Goal: Information Seeking & Learning: Learn about a topic

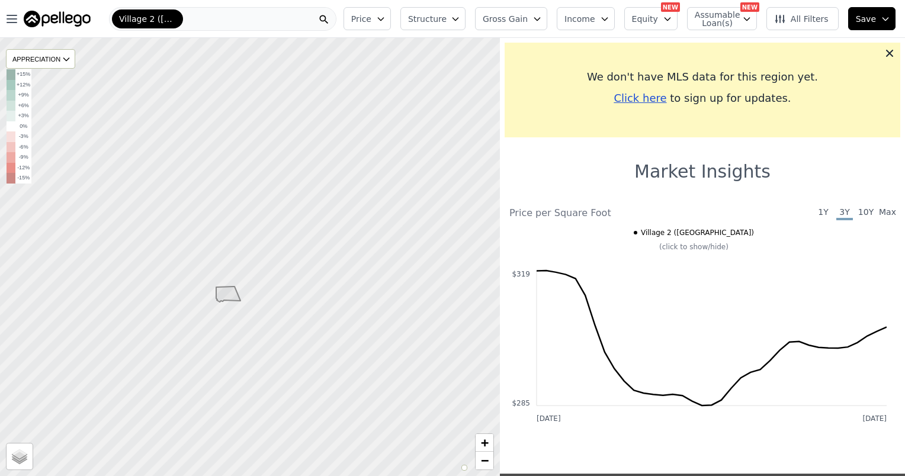
click at [214, 22] on div "Village 2 ([GEOGRAPHIC_DATA])" at bounding box center [222, 19] width 227 height 24
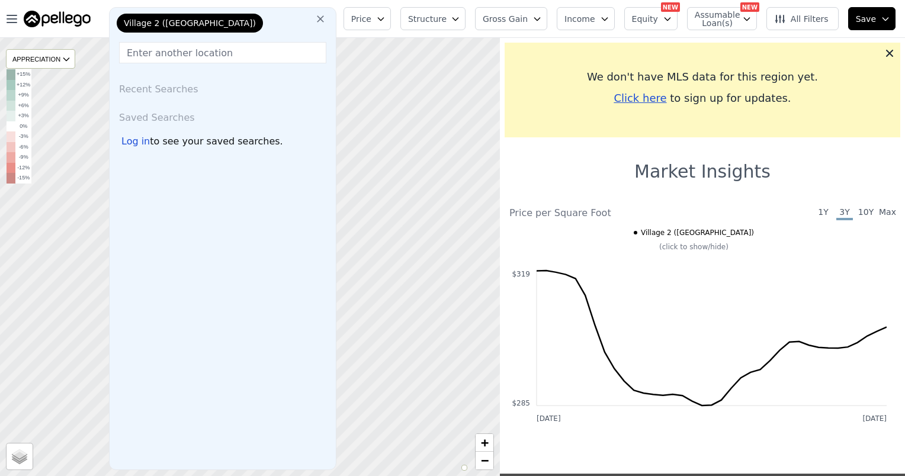
click at [326, 18] on icon at bounding box center [320, 19] width 12 height 12
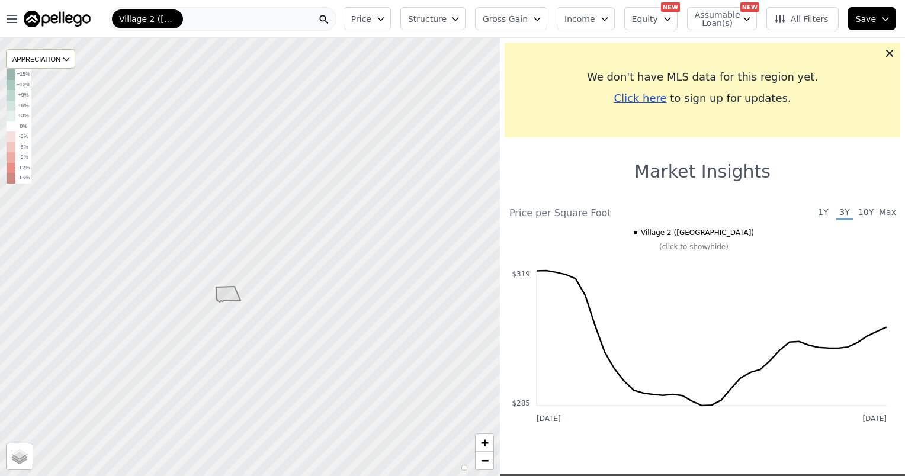
click at [294, 17] on div "Village 2 ([GEOGRAPHIC_DATA])" at bounding box center [222, 19] width 227 height 24
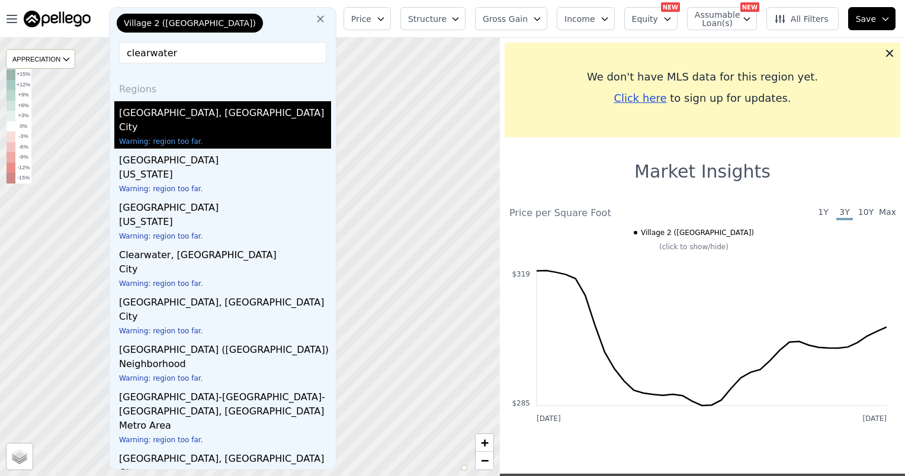
type input "clearwater"
click at [176, 117] on div "[GEOGRAPHIC_DATA], [GEOGRAPHIC_DATA]" at bounding box center [225, 110] width 212 height 19
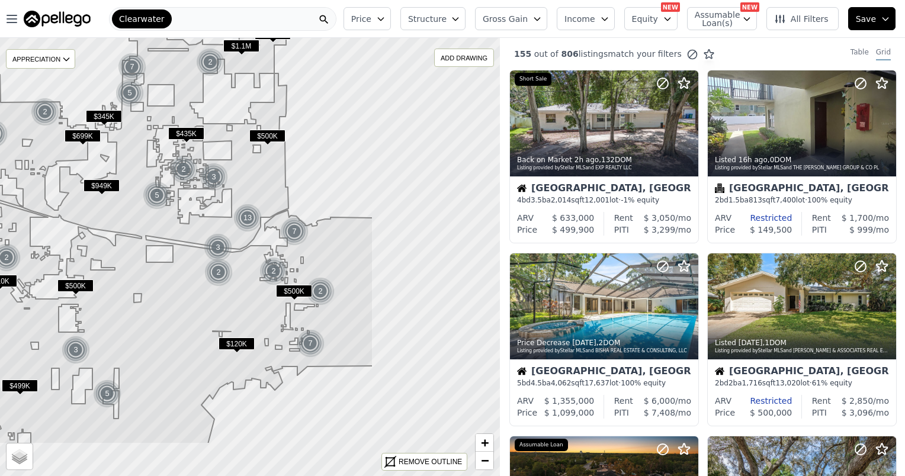
drag, startPoint x: 466, startPoint y: 245, endPoint x: 287, endPoint y: 168, distance: 194.7
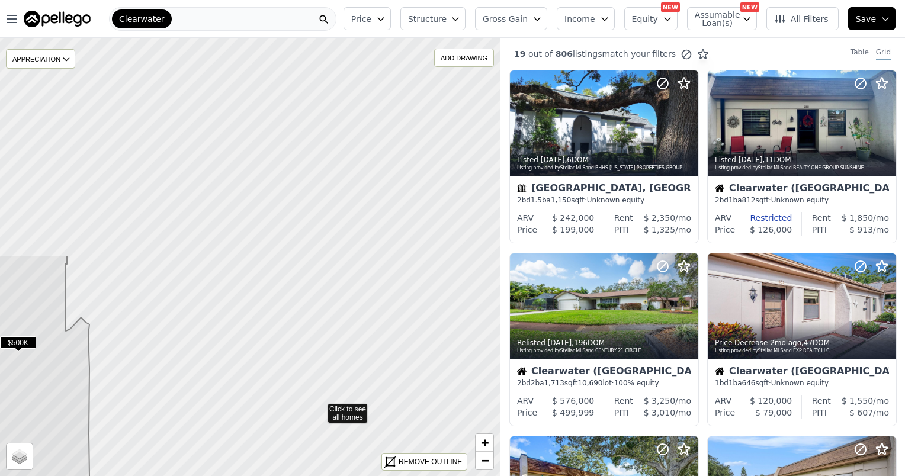
drag, startPoint x: 384, startPoint y: 144, endPoint x: 320, endPoint y: 406, distance: 269.4
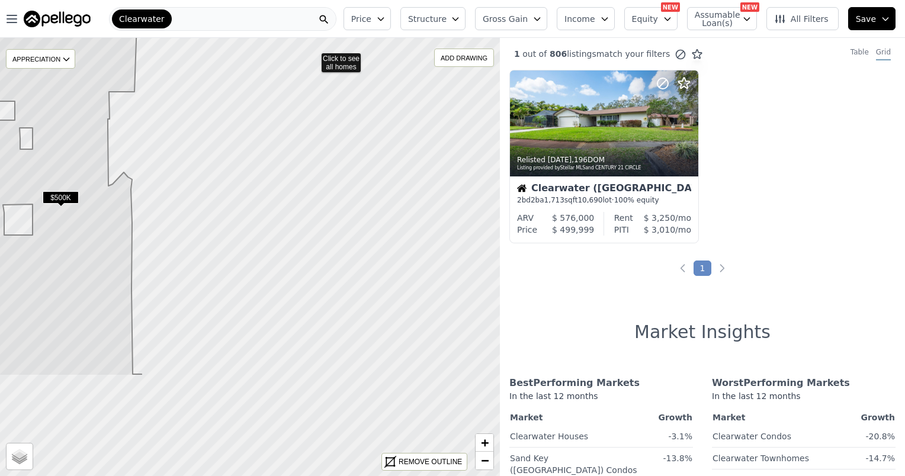
drag, startPoint x: 278, startPoint y: 242, endPoint x: 313, endPoint y: 55, distance: 190.3
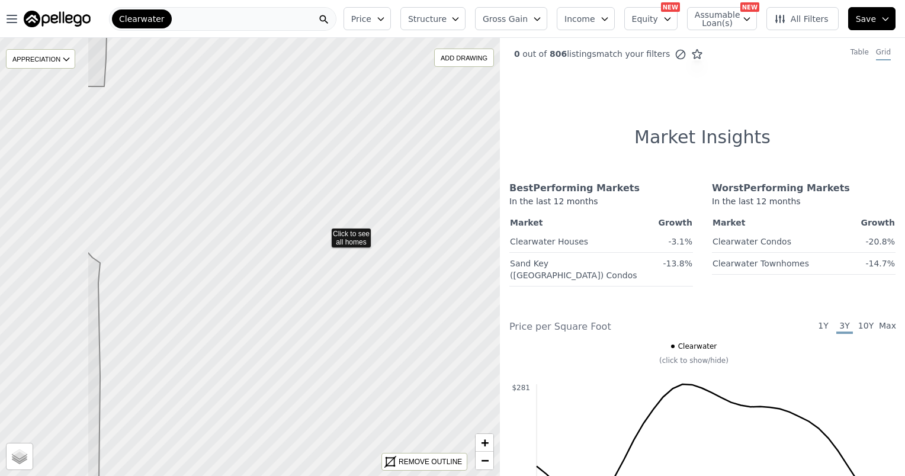
drag, startPoint x: 229, startPoint y: 212, endPoint x: 317, endPoint y: 239, distance: 91.8
click at [324, 233] on icon at bounding box center [387, 275] width 603 height 529
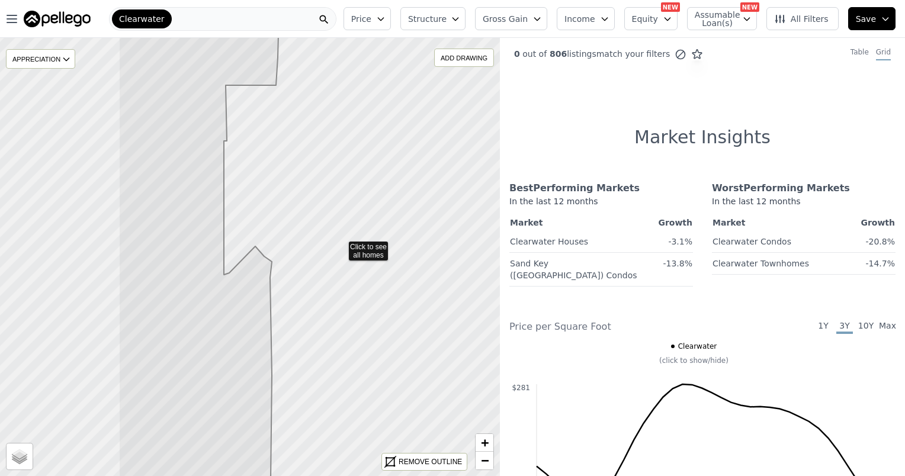
drag, startPoint x: 317, startPoint y: 239, endPoint x: 394, endPoint y: 240, distance: 77.6
click at [397, 243] on icon at bounding box center [419, 253] width 603 height 529
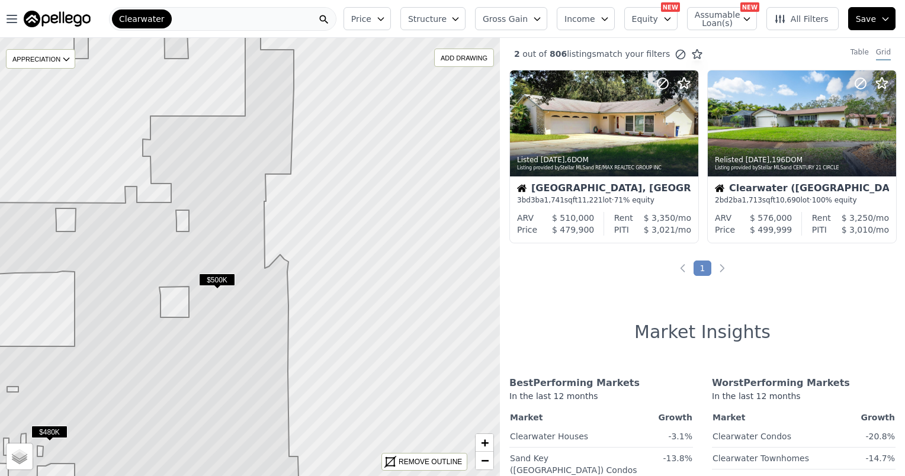
click at [223, 278] on span "$500K" at bounding box center [217, 280] width 36 height 12
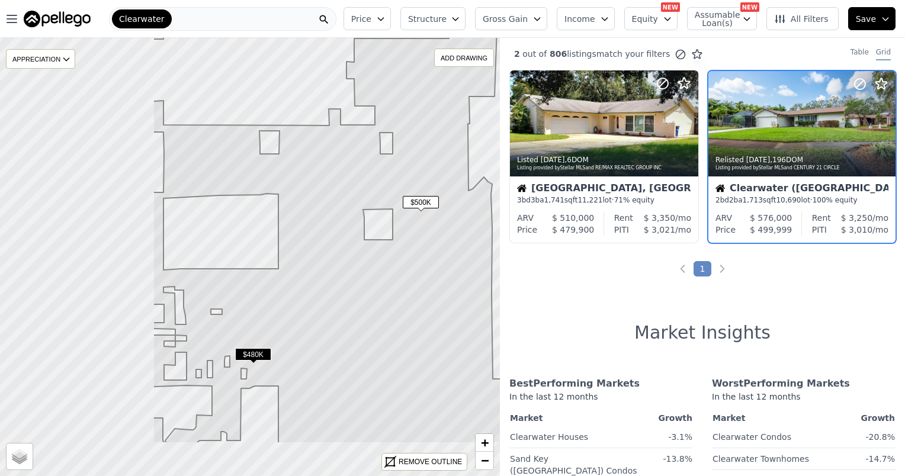
drag, startPoint x: 278, startPoint y: 190, endPoint x: 387, endPoint y: 118, distance: 130.7
click at [387, 118] on icon at bounding box center [328, 179] width 350 height 528
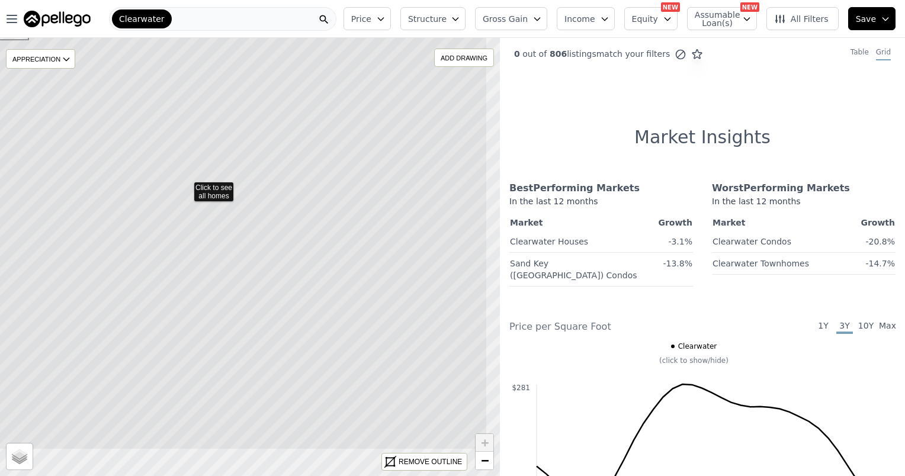
drag, startPoint x: 403, startPoint y: 337, endPoint x: 338, endPoint y: 270, distance: 93.8
click at [338, 270] on icon at bounding box center [186, 186] width 602 height 528
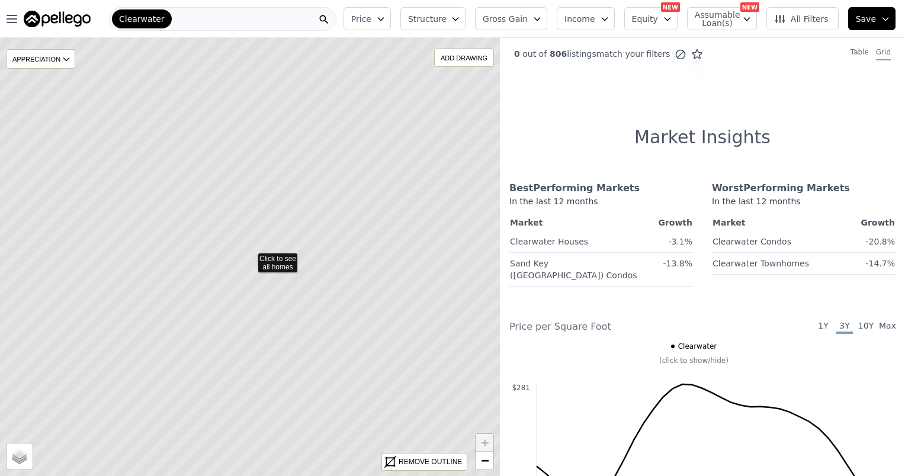
click at [283, 257] on icon at bounding box center [250, 257] width 602 height 528
click at [815, 18] on span "All Filters" at bounding box center [801, 19] width 54 height 12
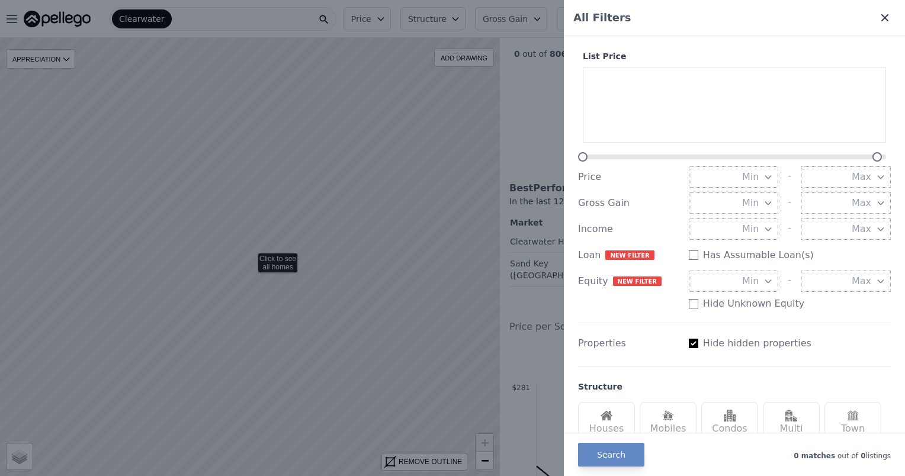
click at [881, 21] on icon at bounding box center [884, 17] width 7 height 7
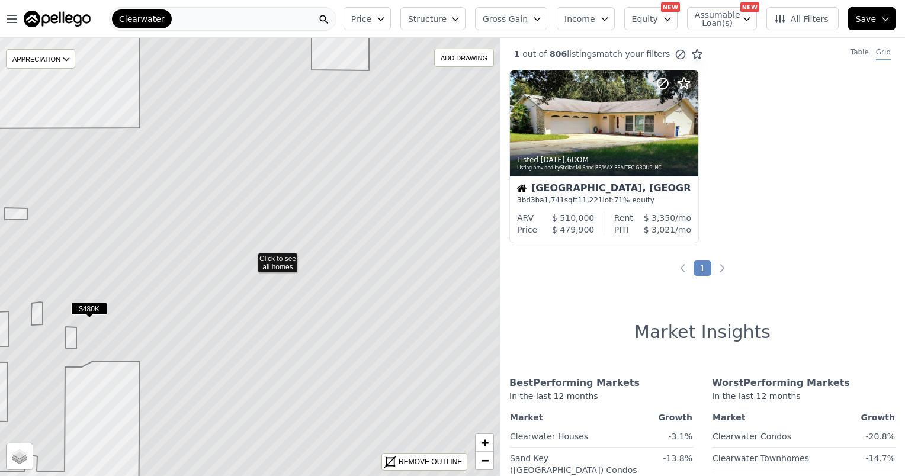
click at [800, 18] on span "All Filters" at bounding box center [801, 19] width 54 height 12
